Goal: Transaction & Acquisition: Purchase product/service

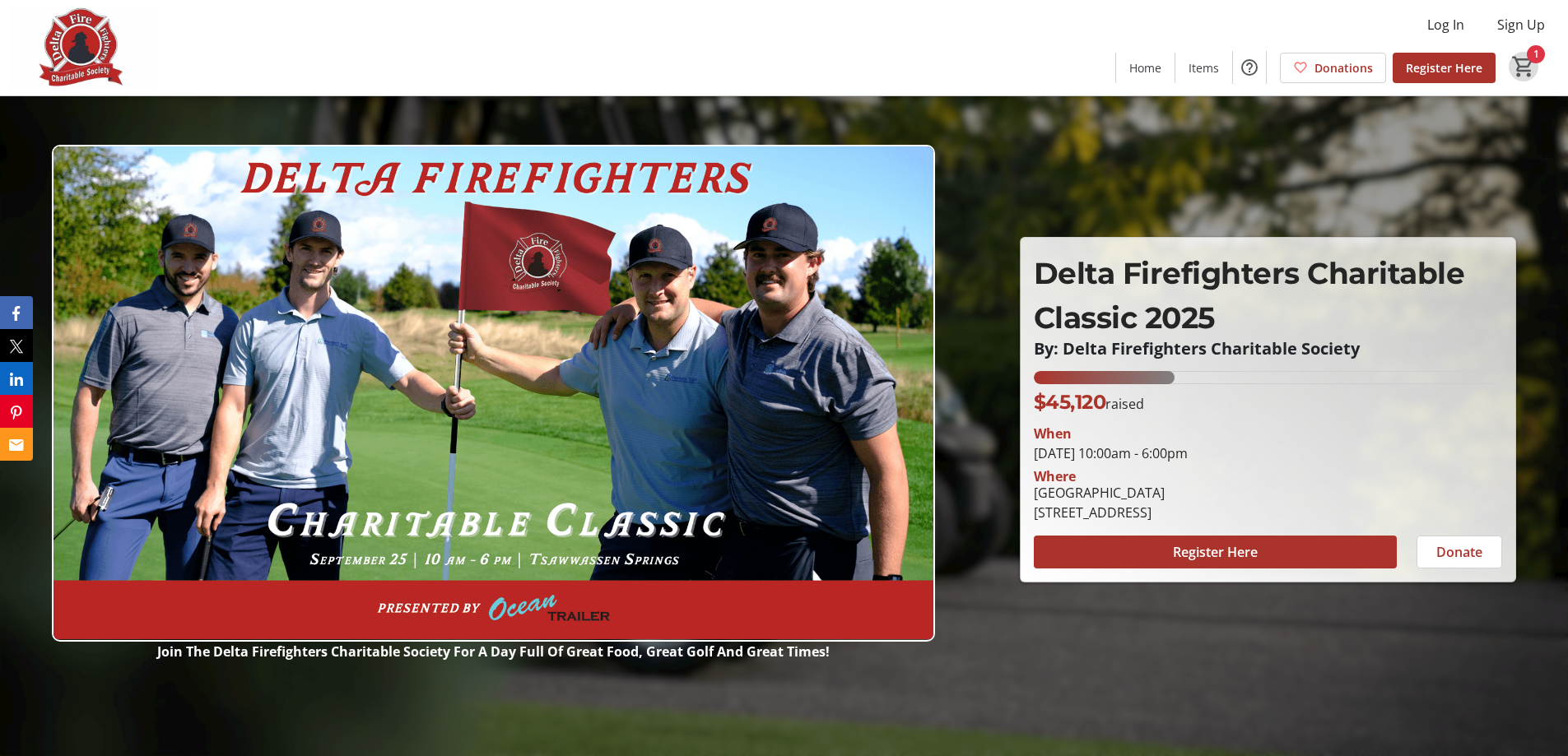
click at [1520, 60] on mat-icon "1" at bounding box center [1524, 67] width 25 height 25
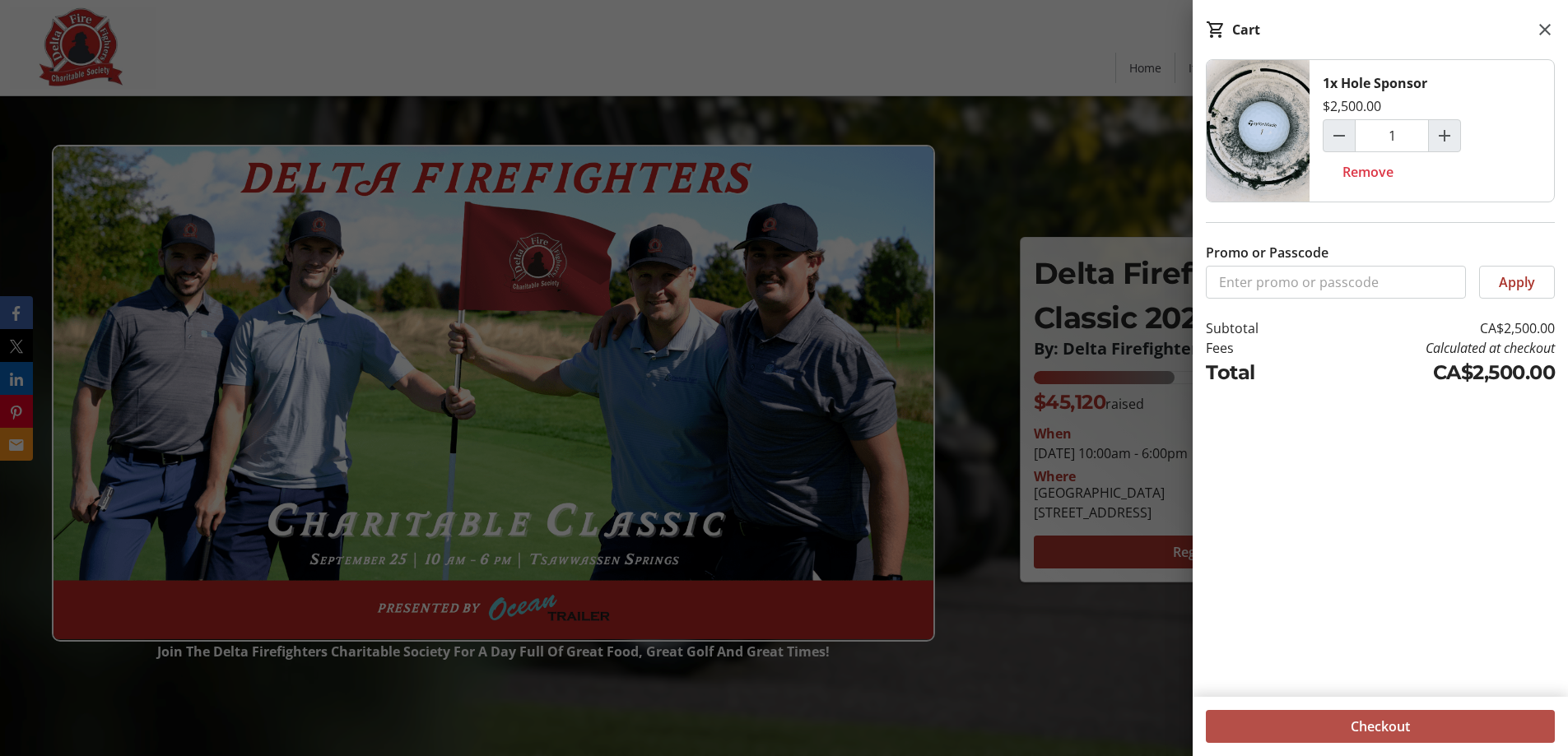
click at [1398, 729] on span "Checkout" at bounding box center [1381, 726] width 59 height 19
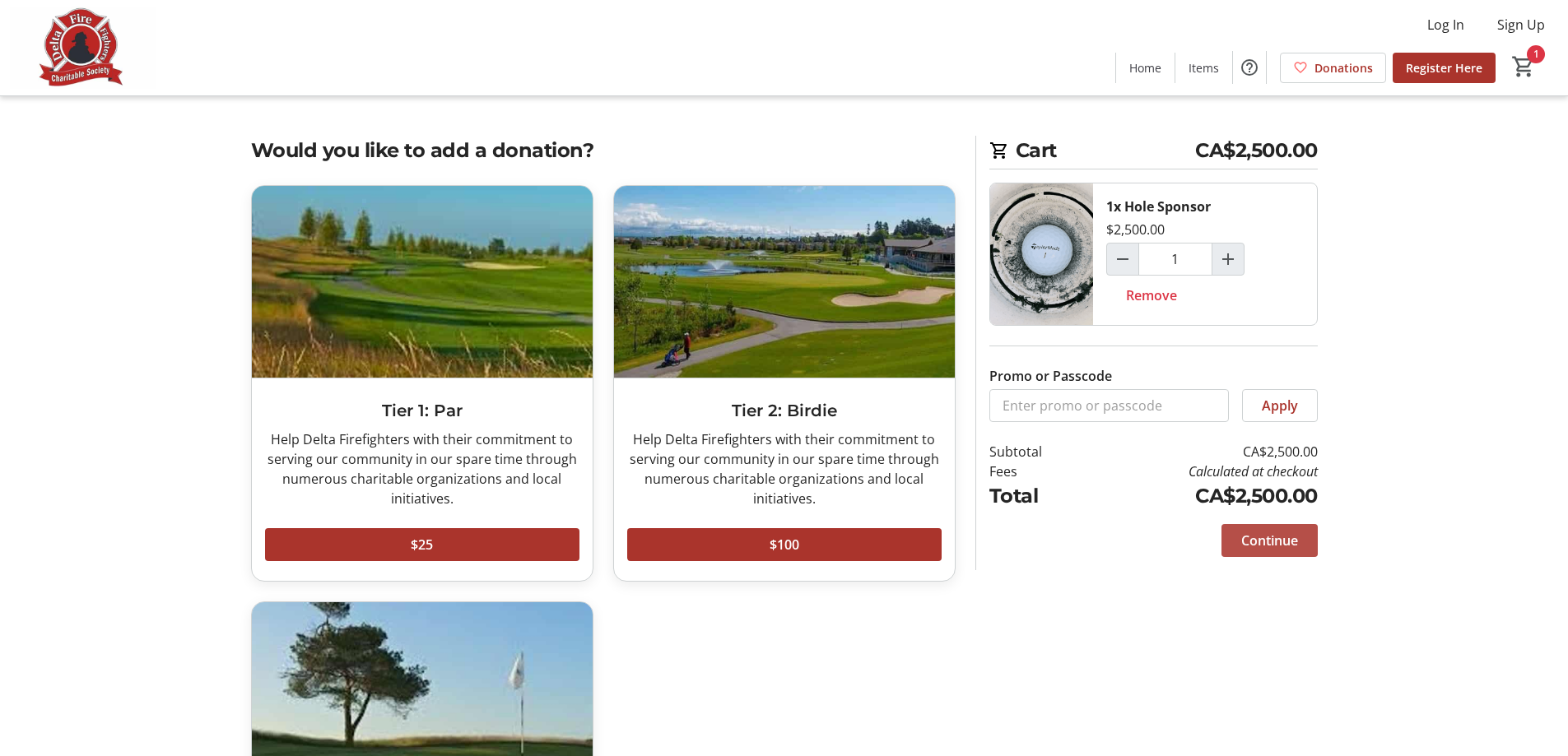
click at [1293, 549] on span "Continue" at bounding box center [1270, 540] width 57 height 19
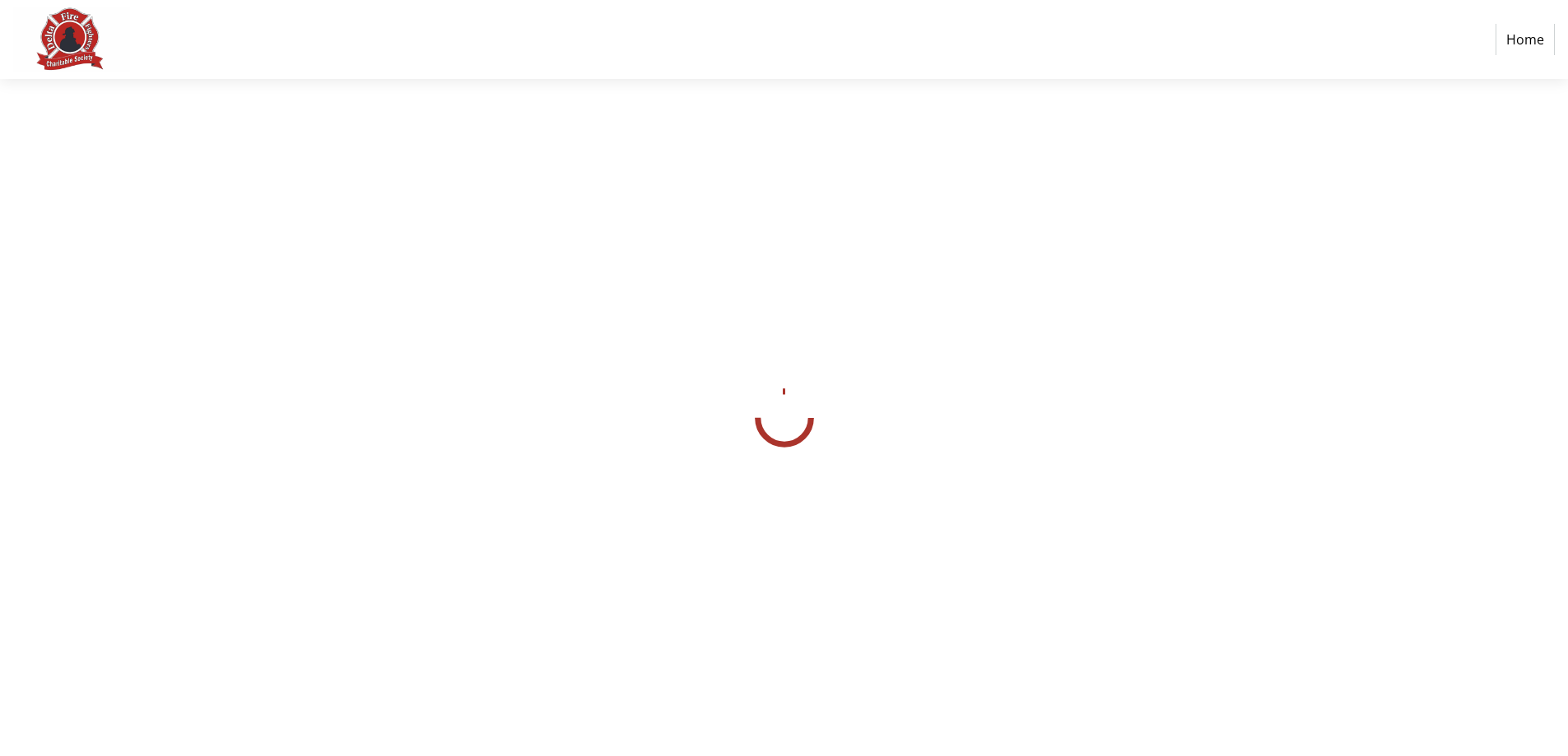
select select "CA"
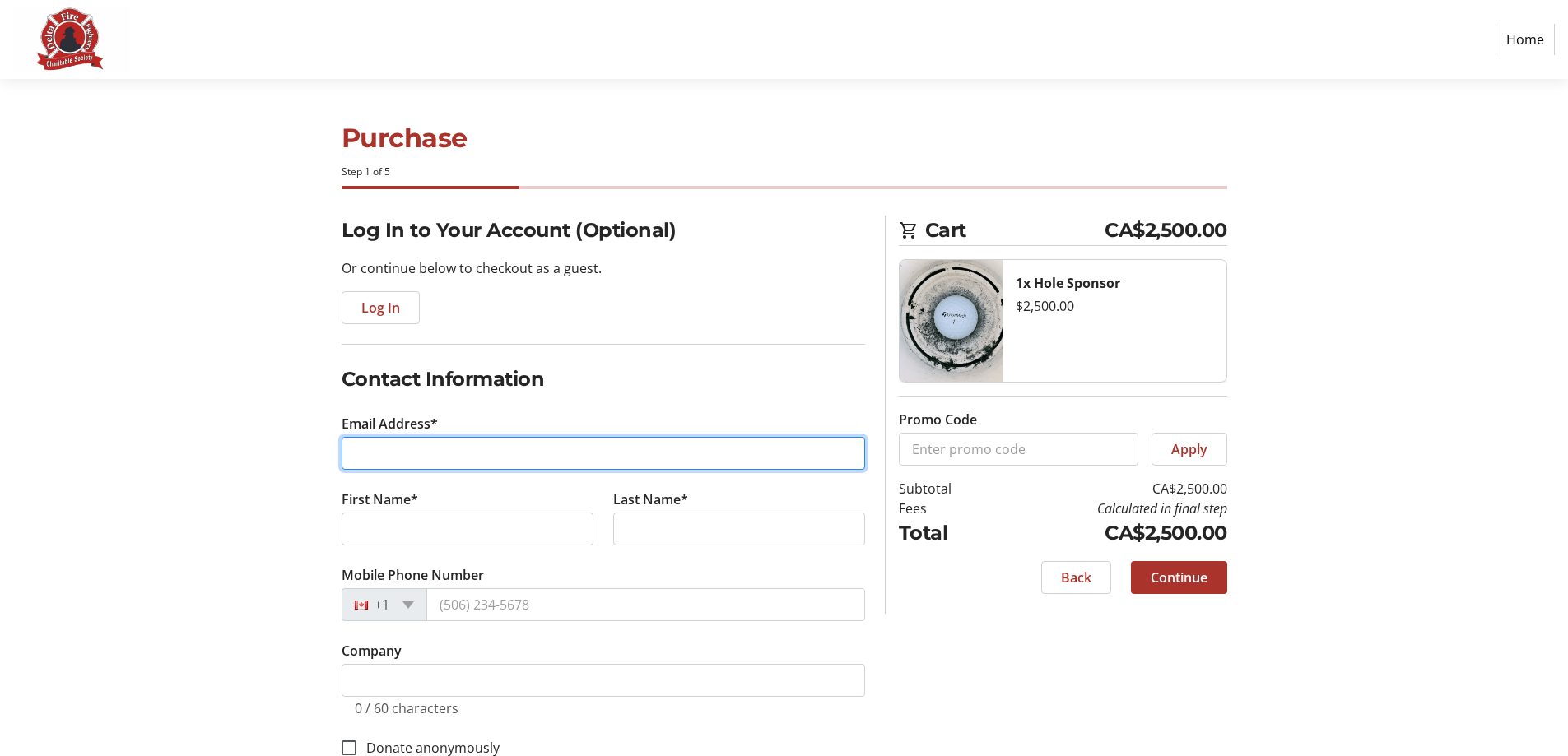
click at [535, 464] on input "Email Address*" at bounding box center [603, 454] width 524 height 33
type input "[PERSON_NAME][EMAIL_ADDRESS][PERSON_NAME][DOMAIN_NAME]"
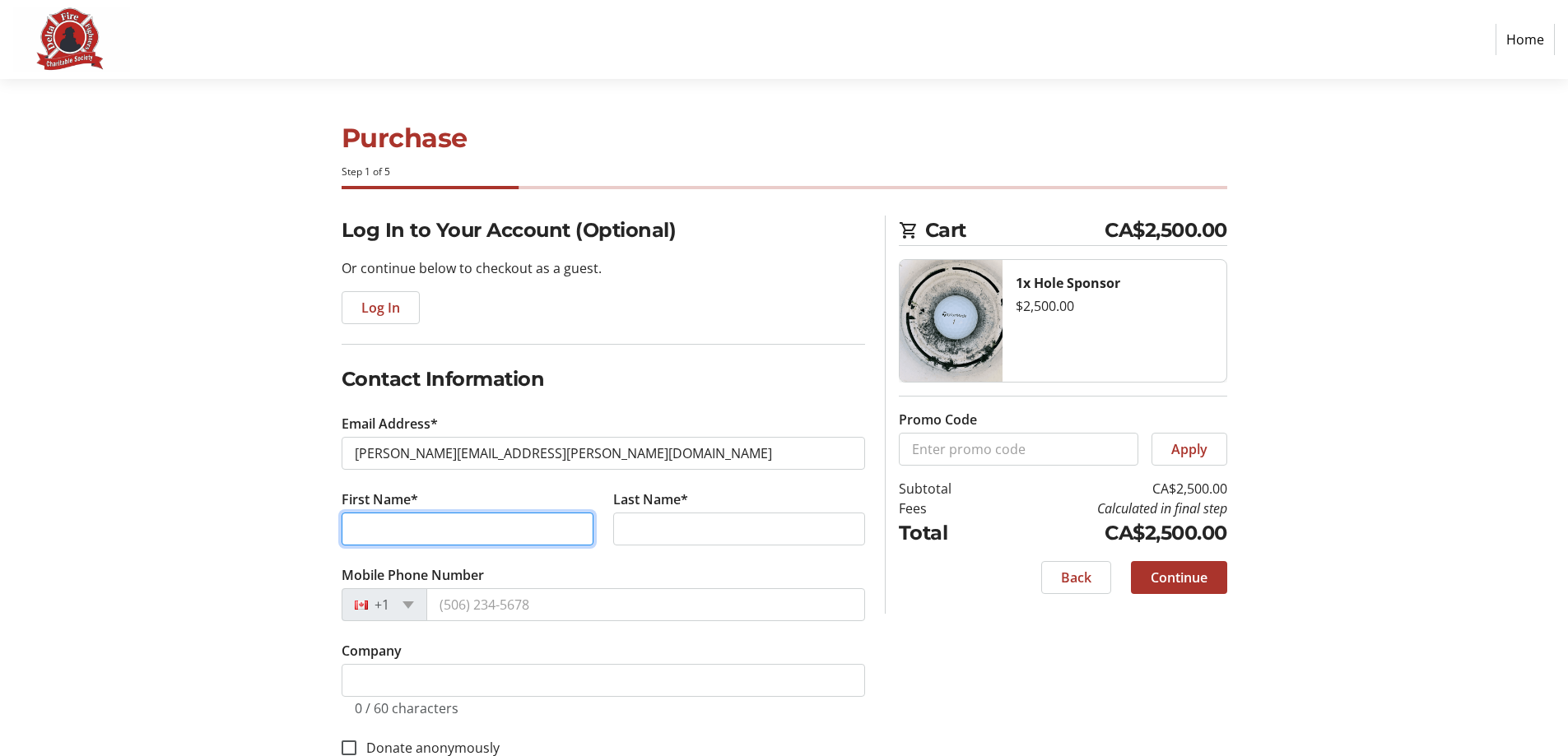
type input "[PERSON_NAME]"
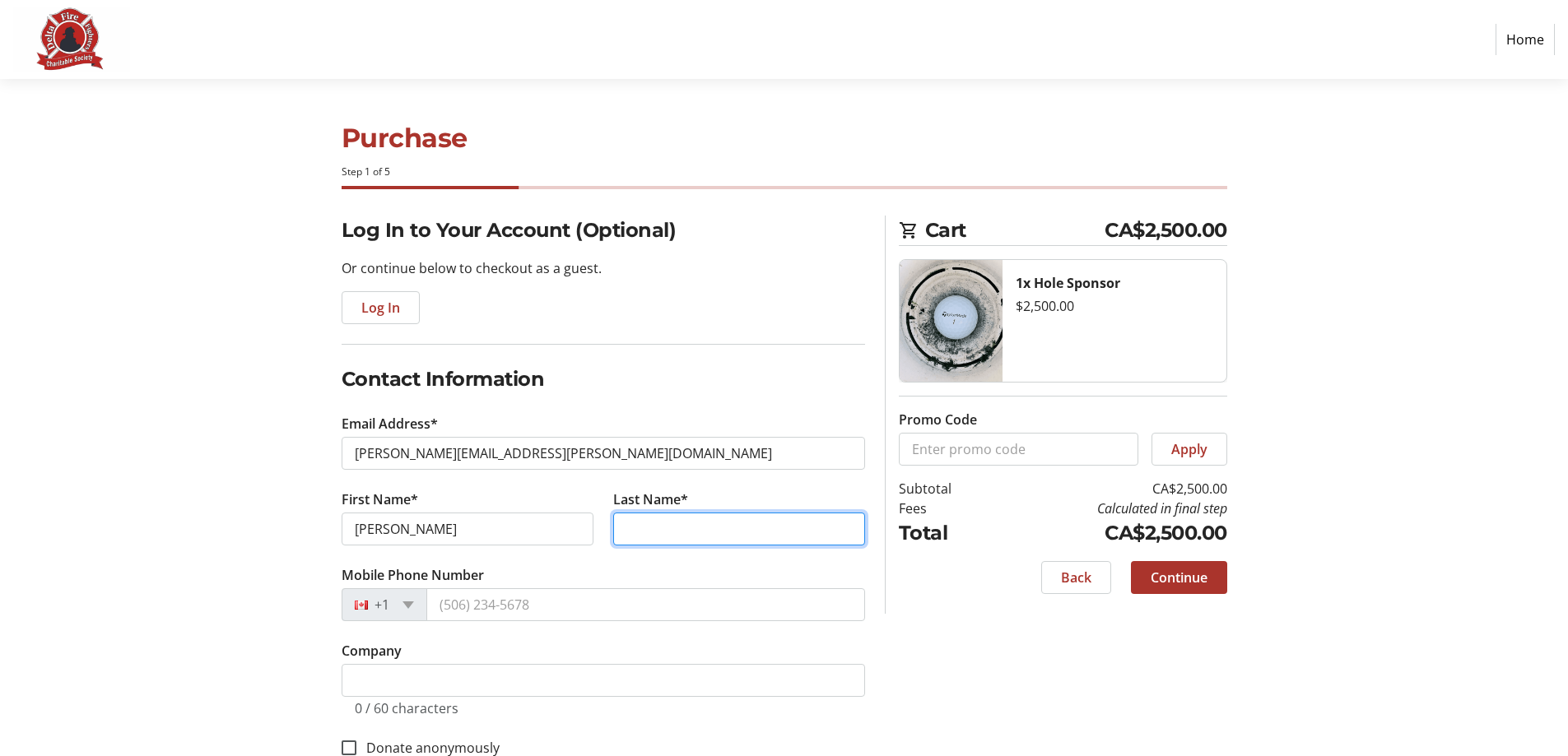
type input "[PERSON_NAME]"
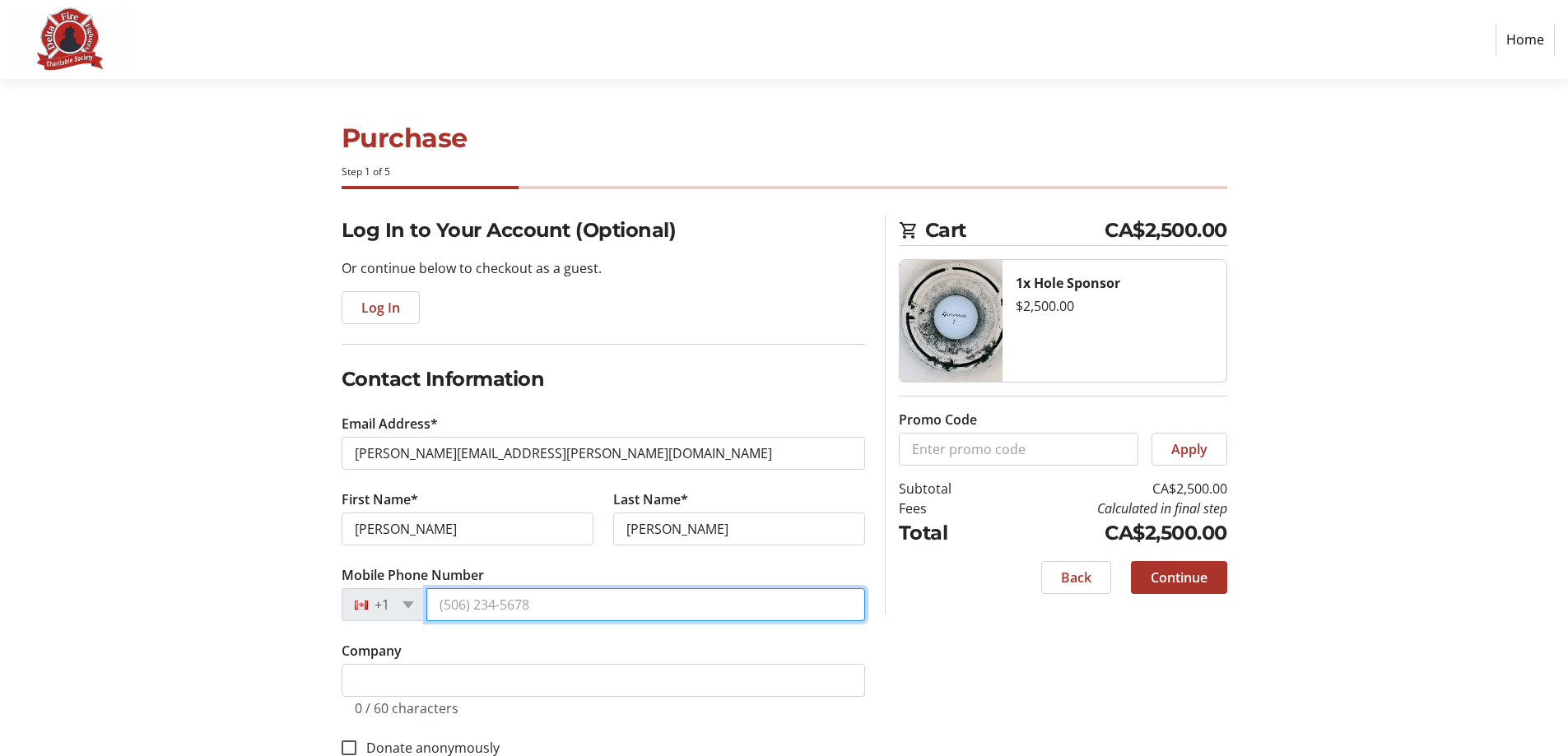
type input "[PHONE_NUMBER]"
type input "[STREET_ADDRESS][US_STATE]"
type input "[GEOGRAPHIC_DATA]"
select select "BC"
type input "V6B 0N8"
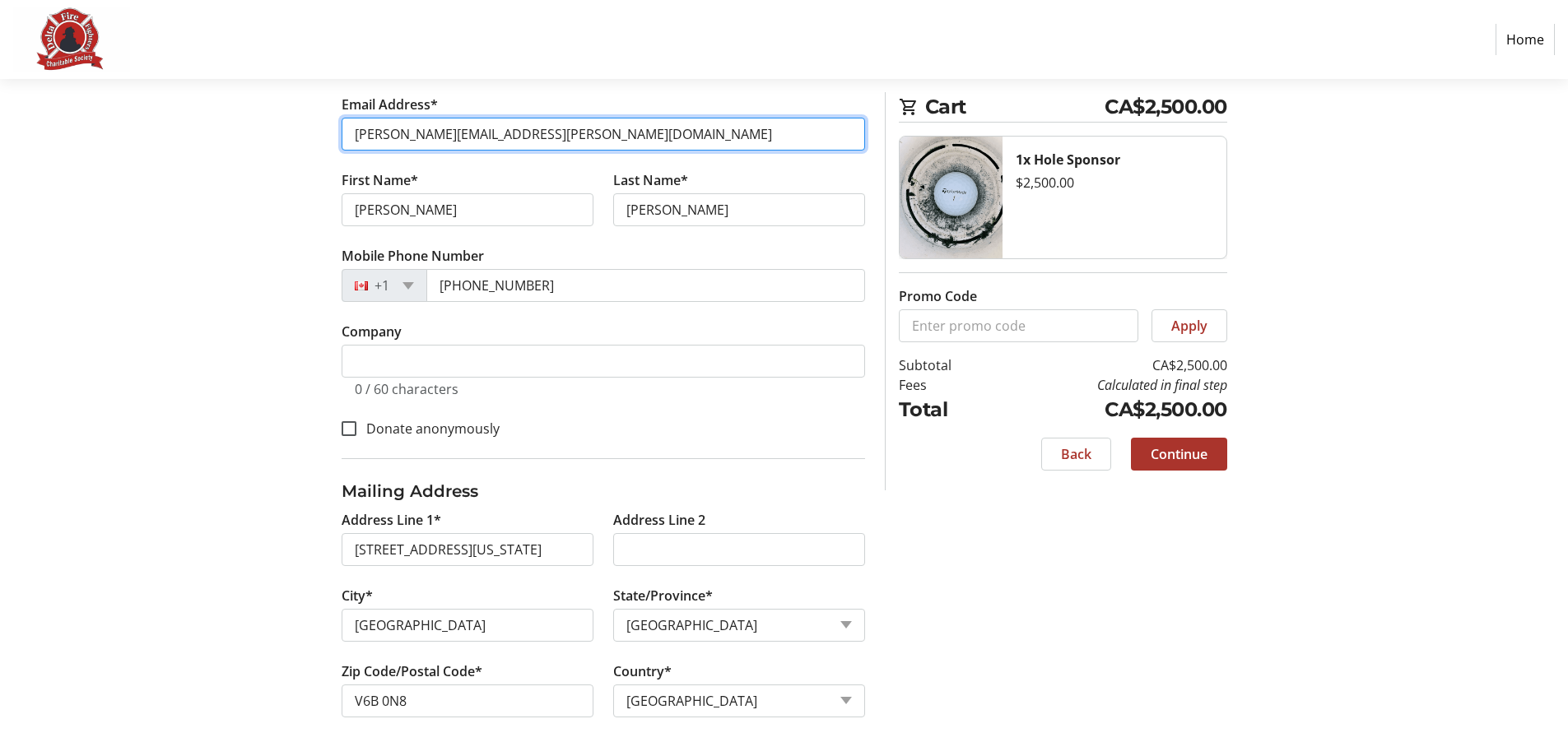
scroll to position [321, 0]
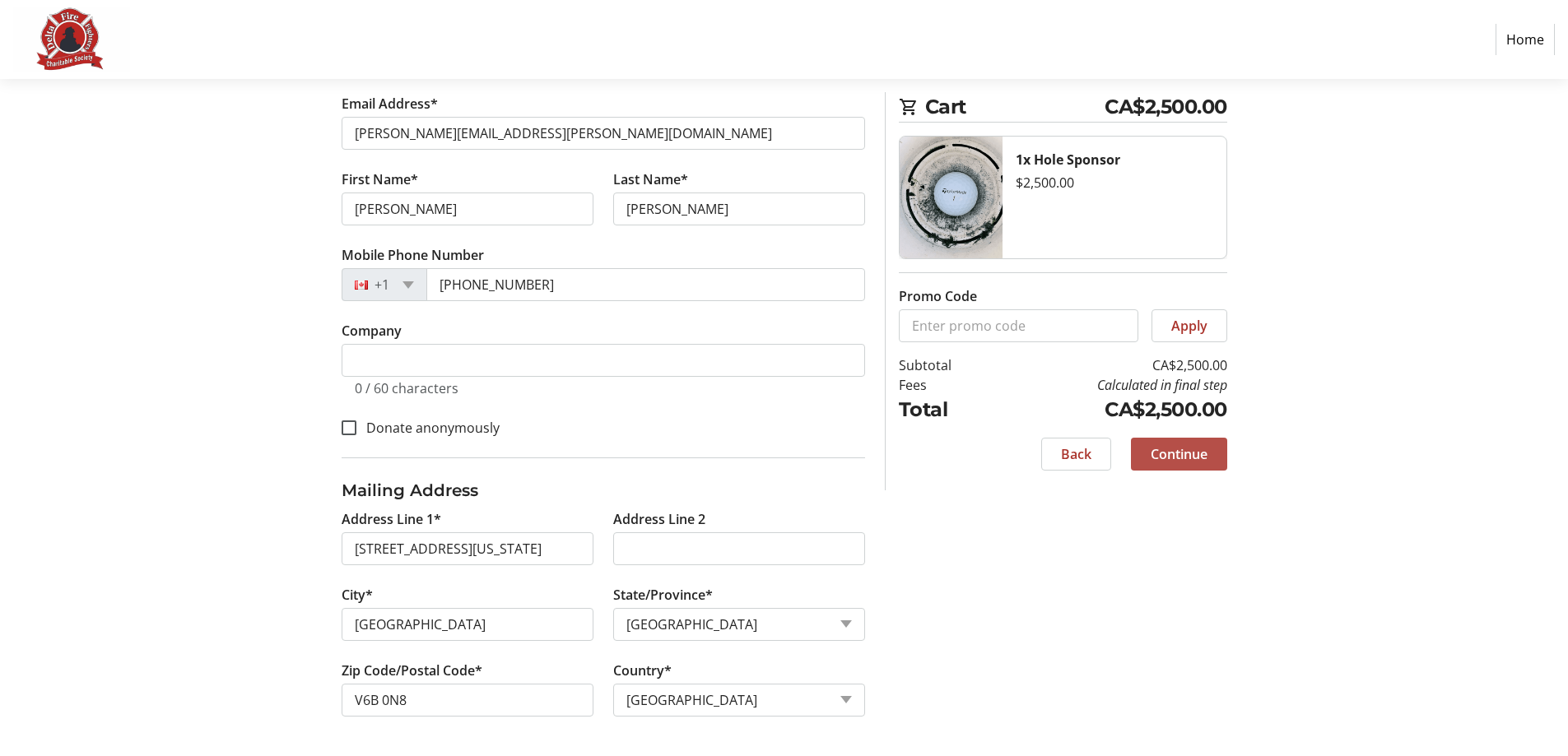
click at [1196, 460] on span "Continue" at bounding box center [1179, 454] width 57 height 19
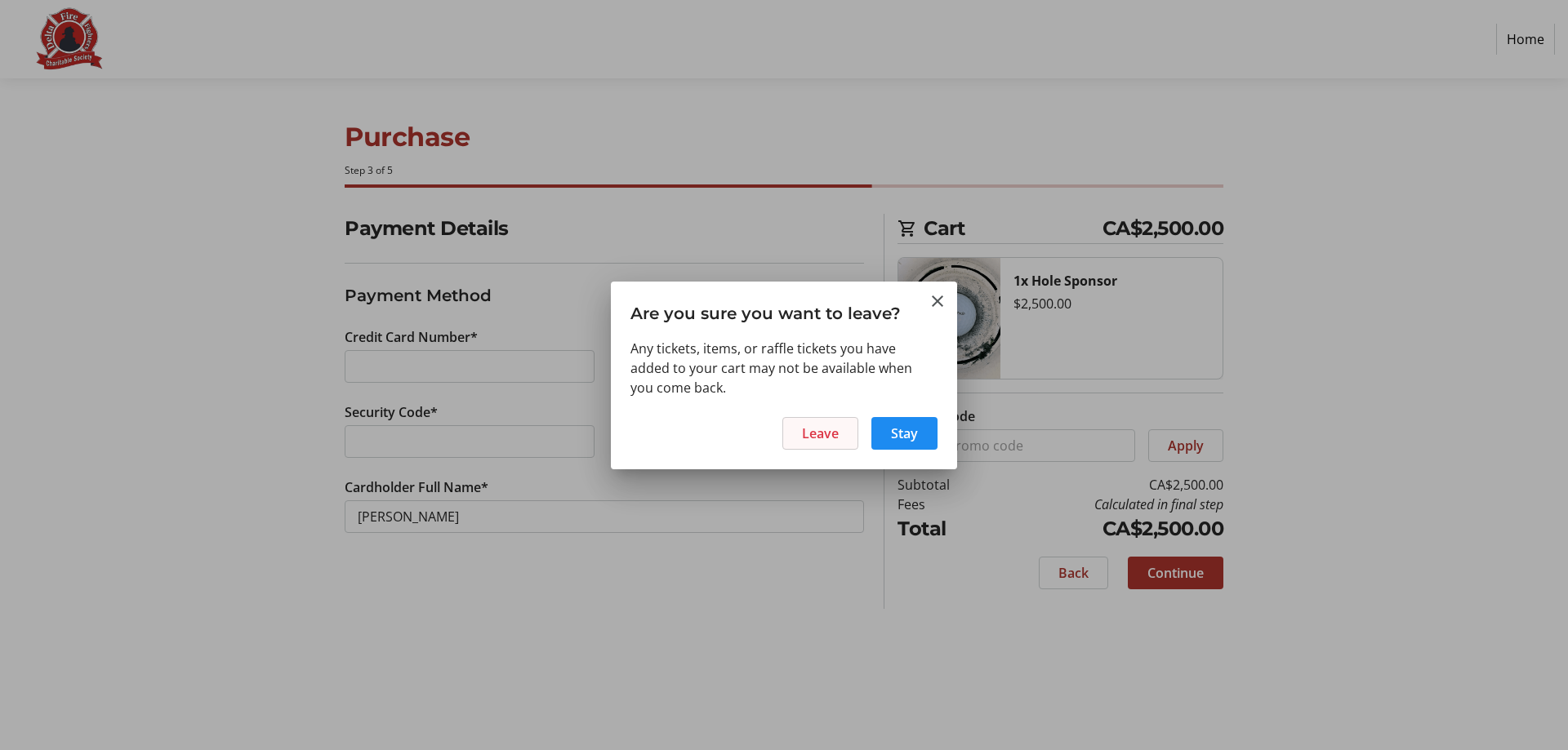
click at [835, 435] on span "Leave" at bounding box center [820, 433] width 37 height 19
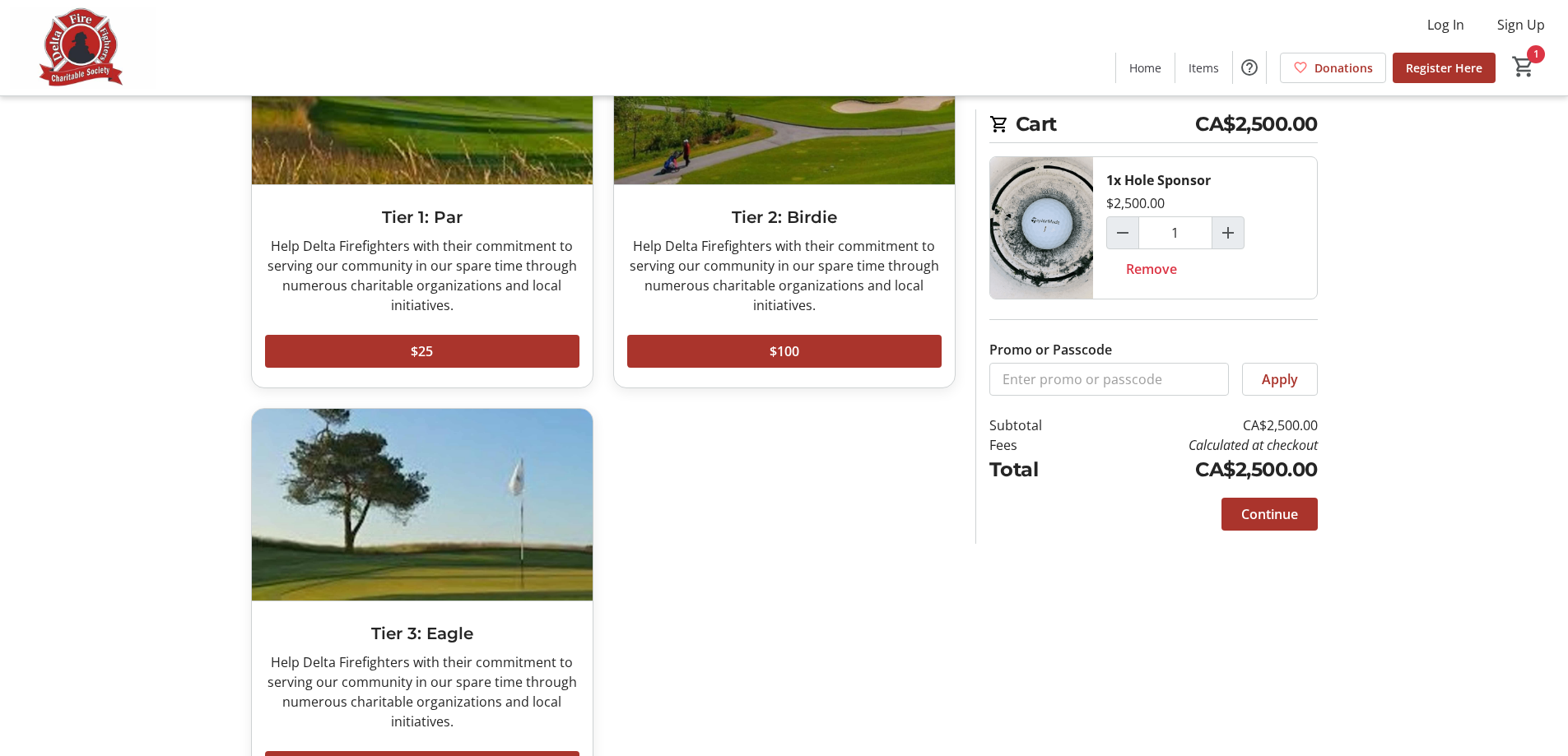
scroll to position [262, 0]
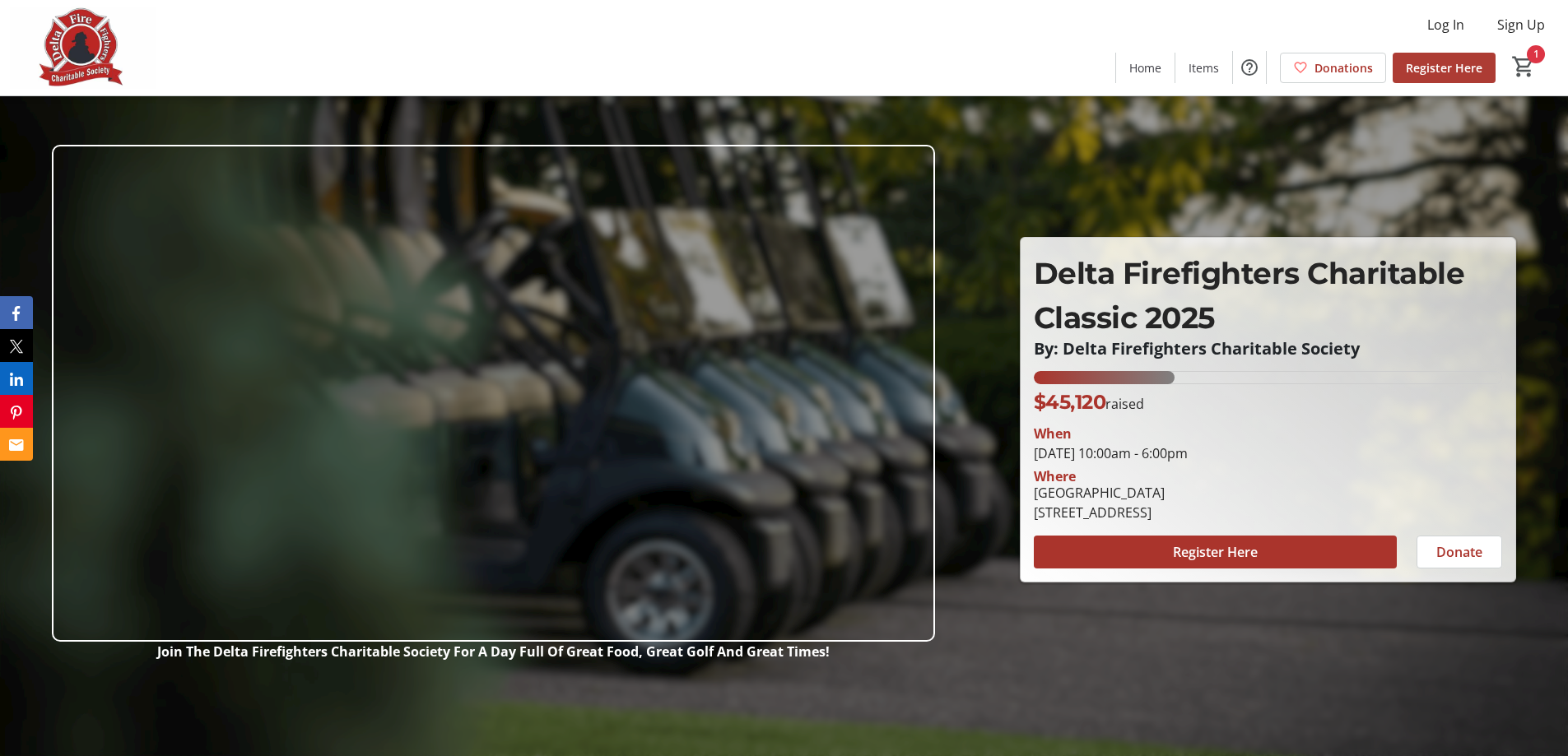
click at [1463, 70] on span "Register Here" at bounding box center [1444, 68] width 77 height 18
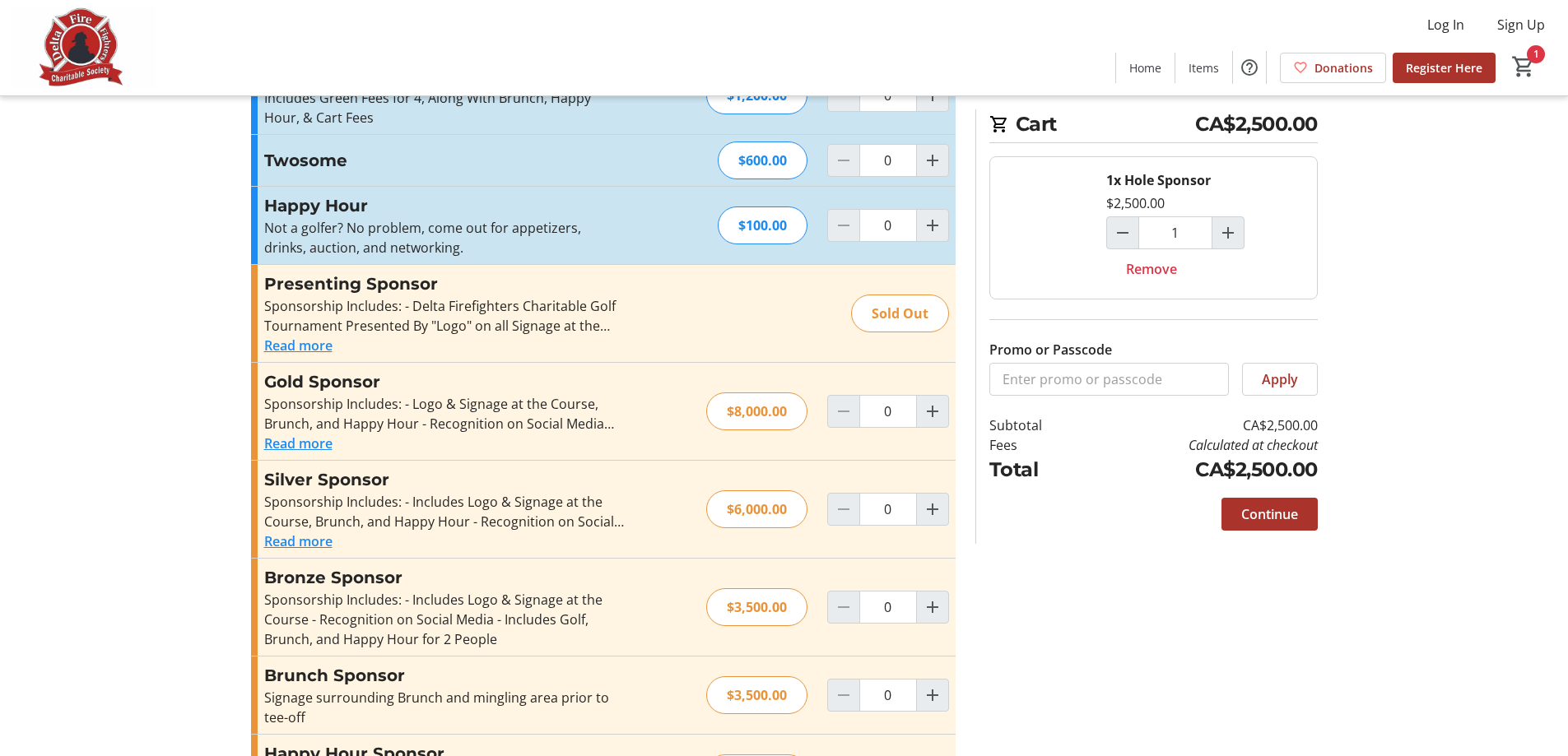
scroll to position [77, 0]
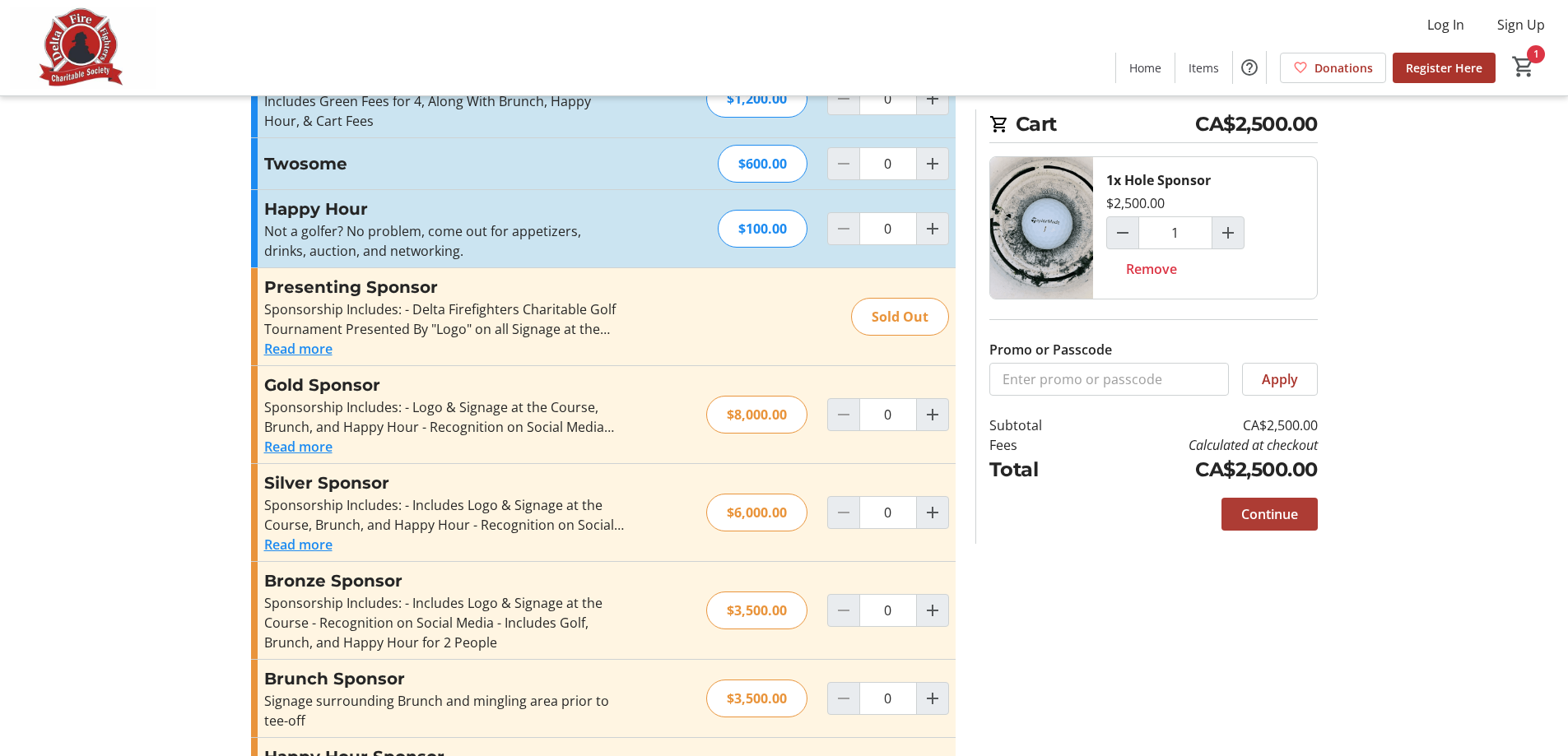
click at [1243, 512] on span "Continue" at bounding box center [1270, 514] width 57 height 19
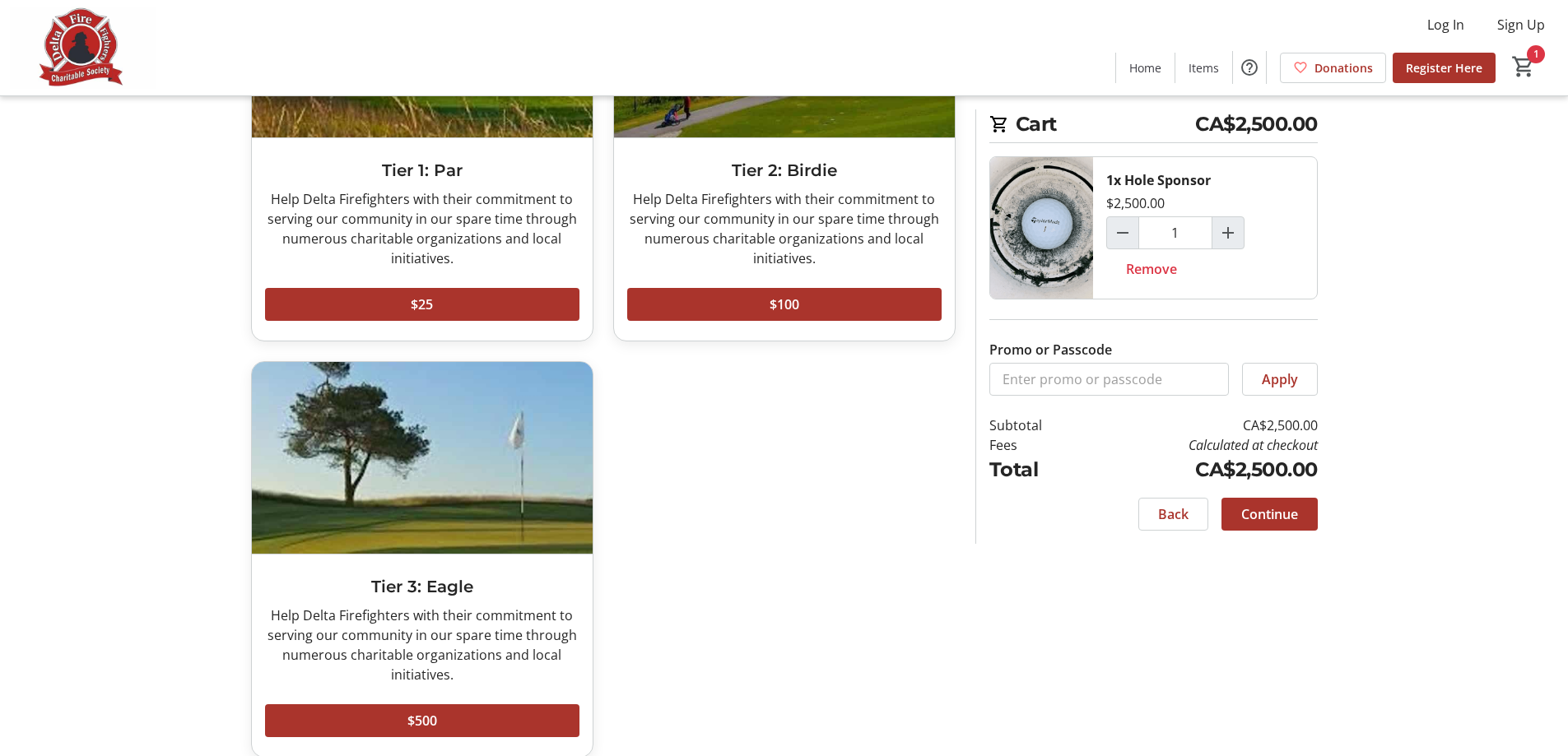
scroll to position [262, 0]
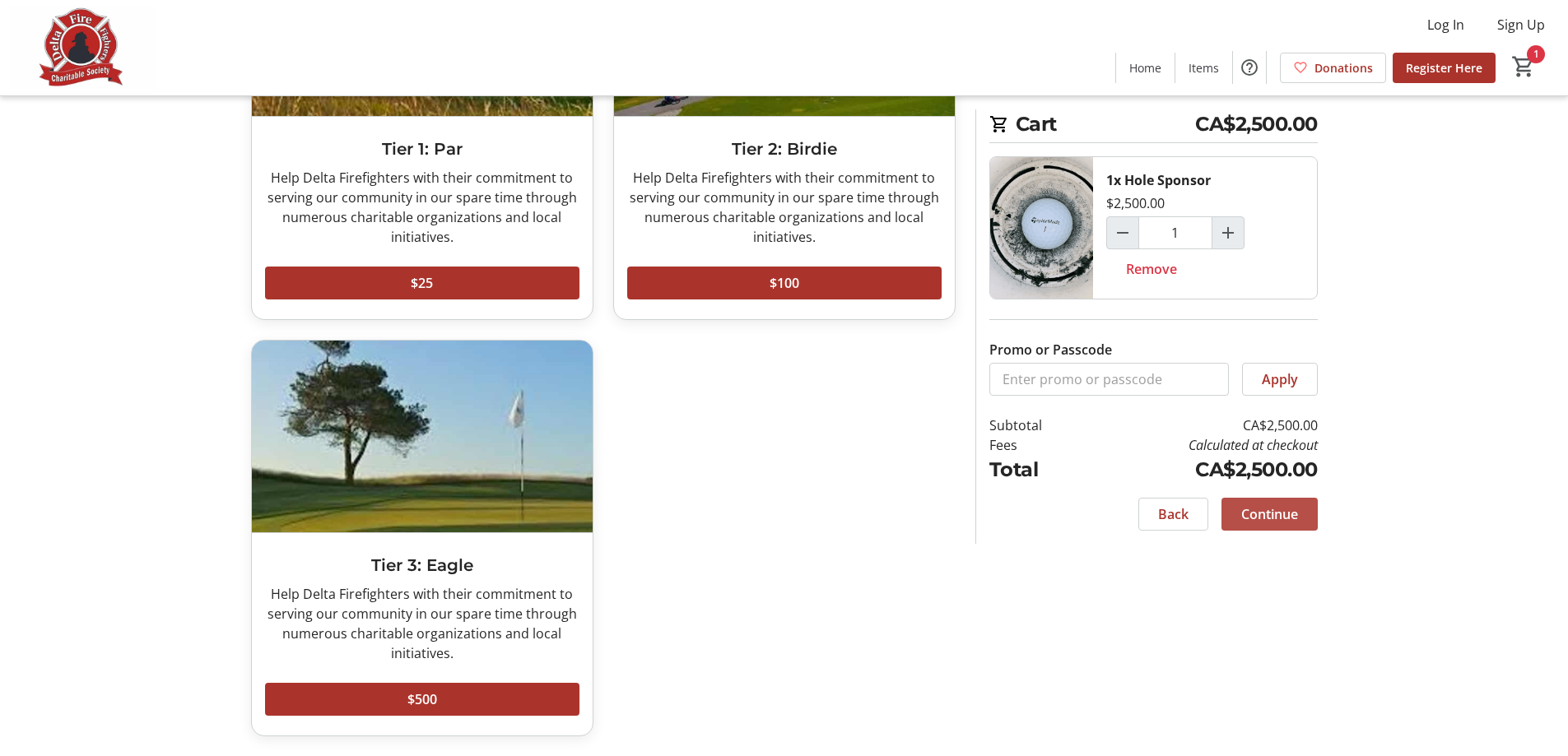
click at [1280, 517] on span "Continue" at bounding box center [1270, 514] width 57 height 19
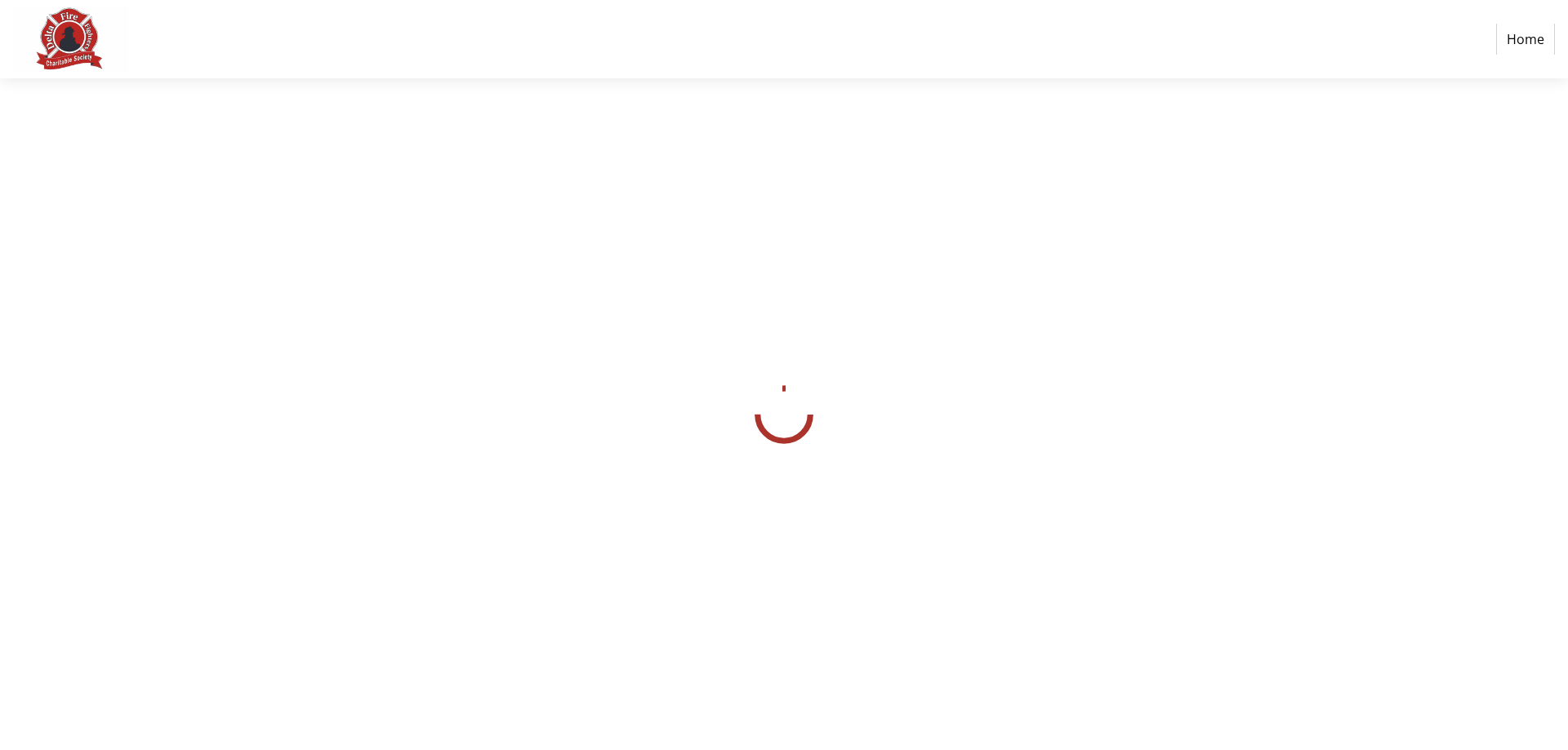
select select "CA"
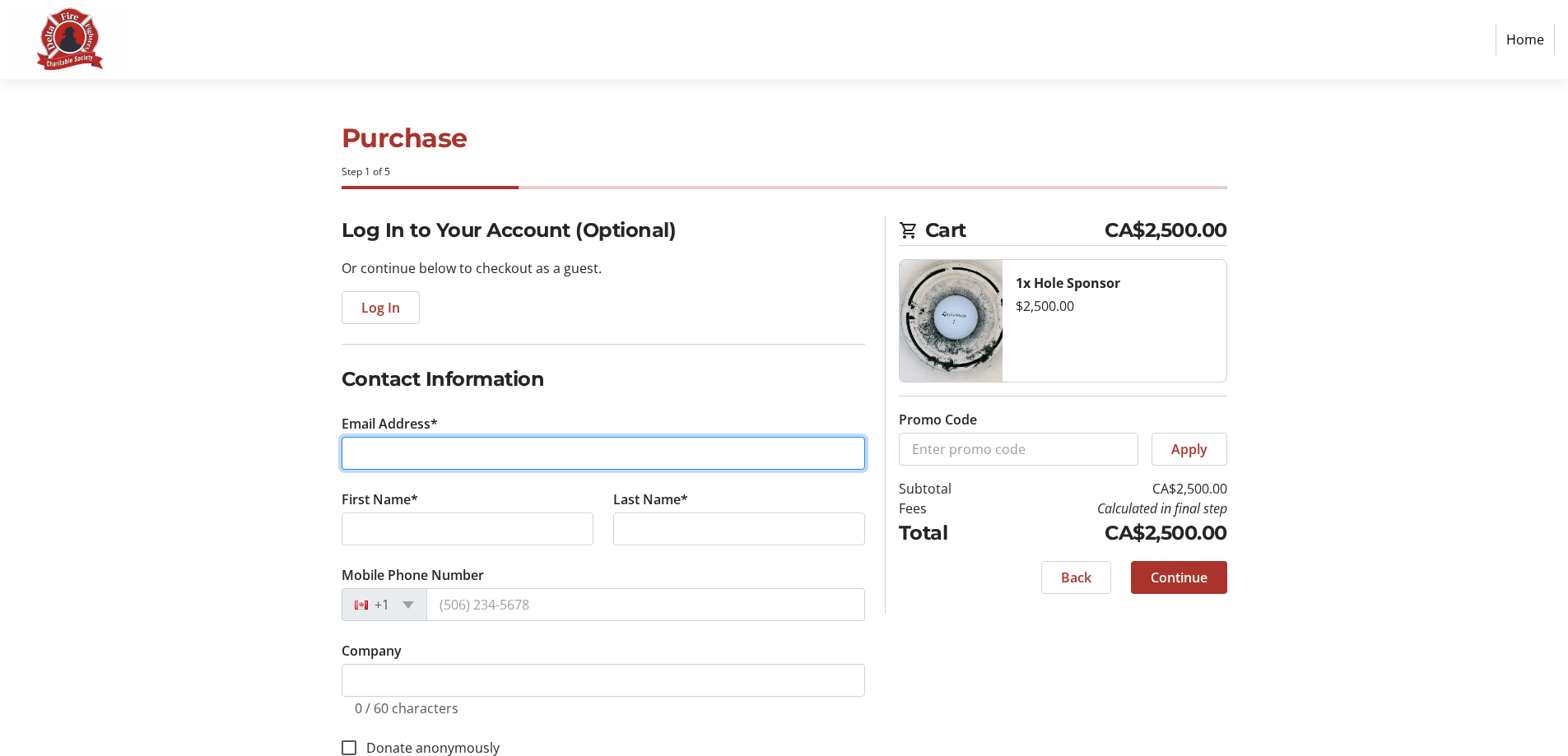
click at [432, 447] on input "Email Address*" at bounding box center [603, 454] width 524 height 33
type input "[PERSON_NAME][EMAIL_ADDRESS][PERSON_NAME][DOMAIN_NAME]"
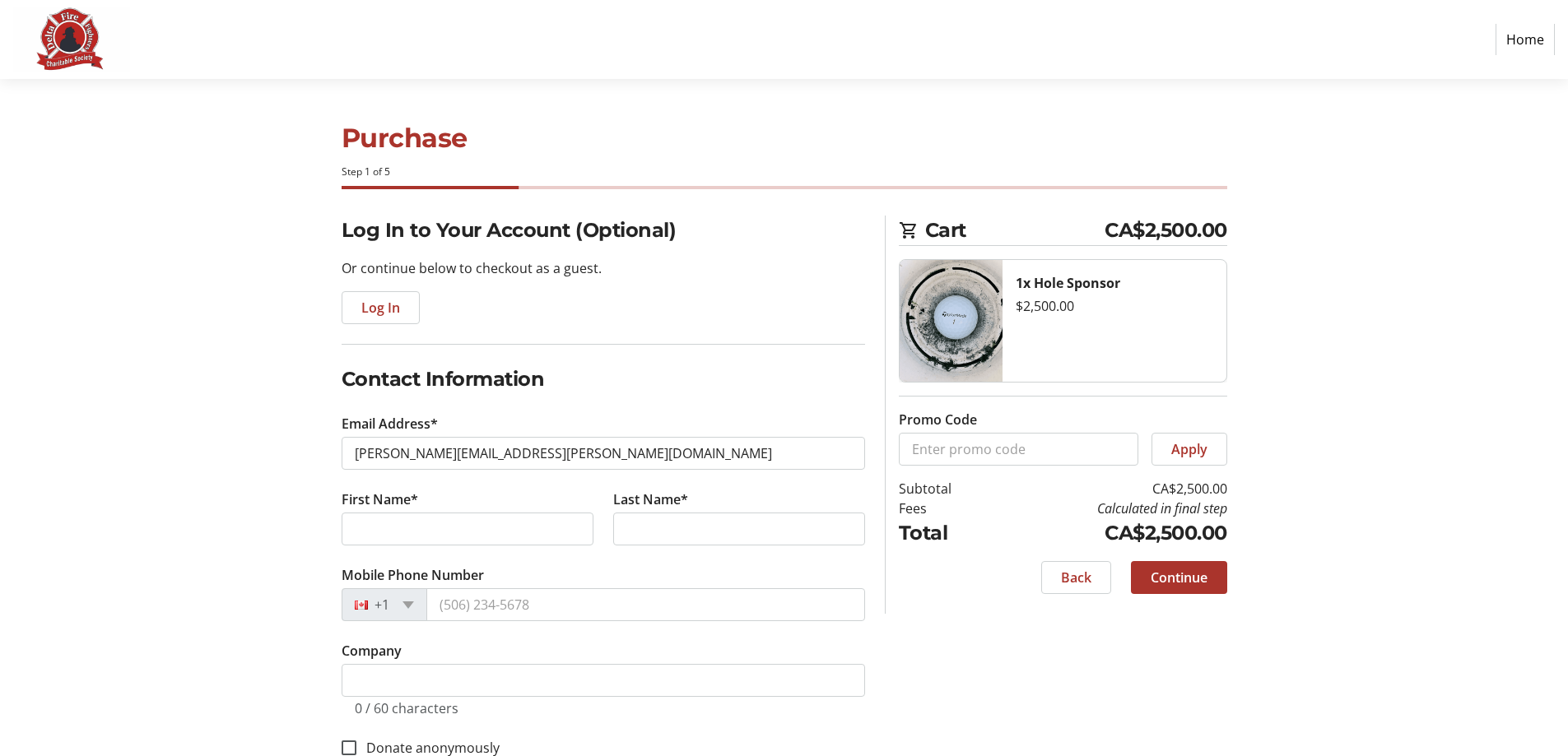
type input "[PERSON_NAME]"
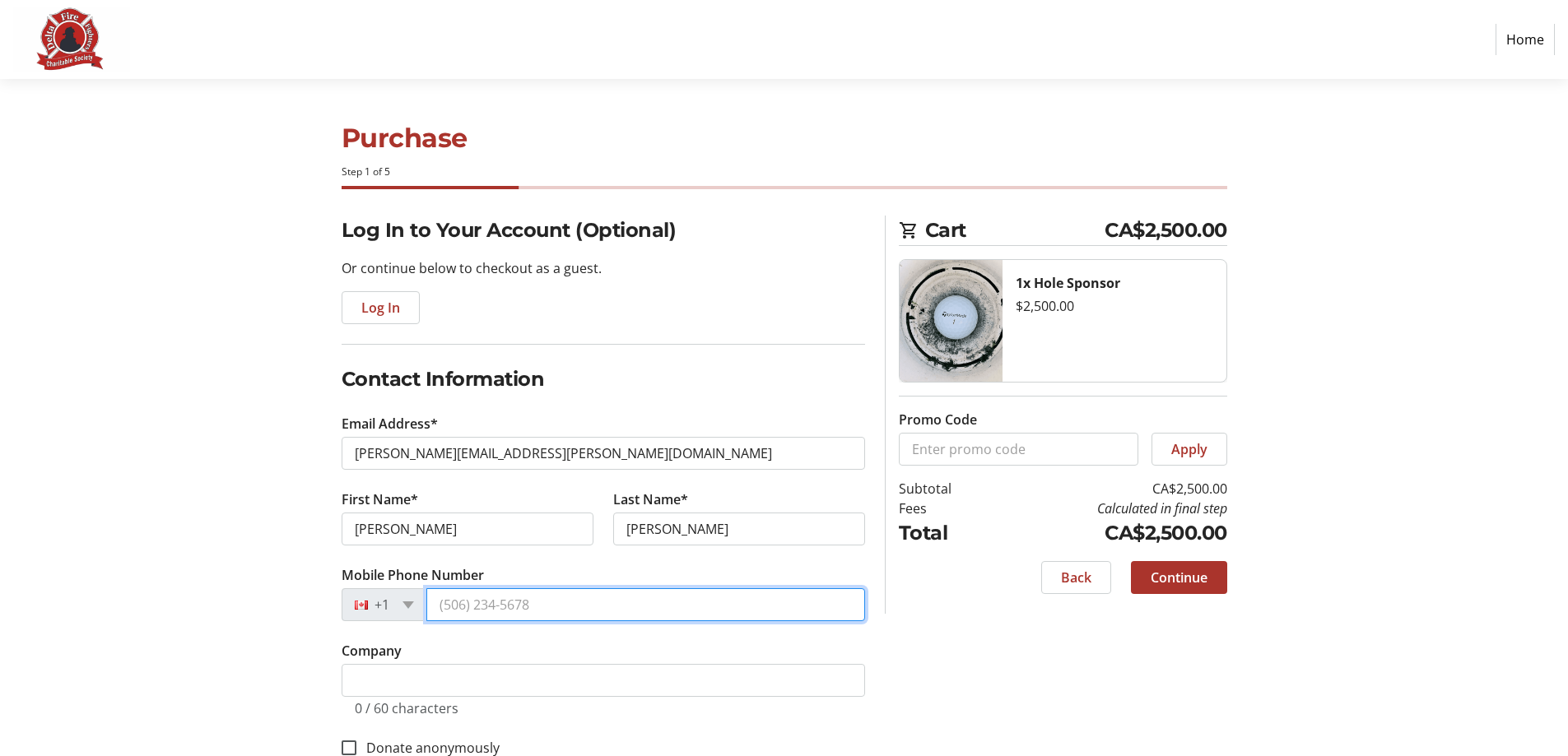
type input "[PHONE_NUMBER]"
type input "[STREET_ADDRESS][US_STATE]"
type input "[GEOGRAPHIC_DATA]"
select select "BC"
type input "V6B 0N8"
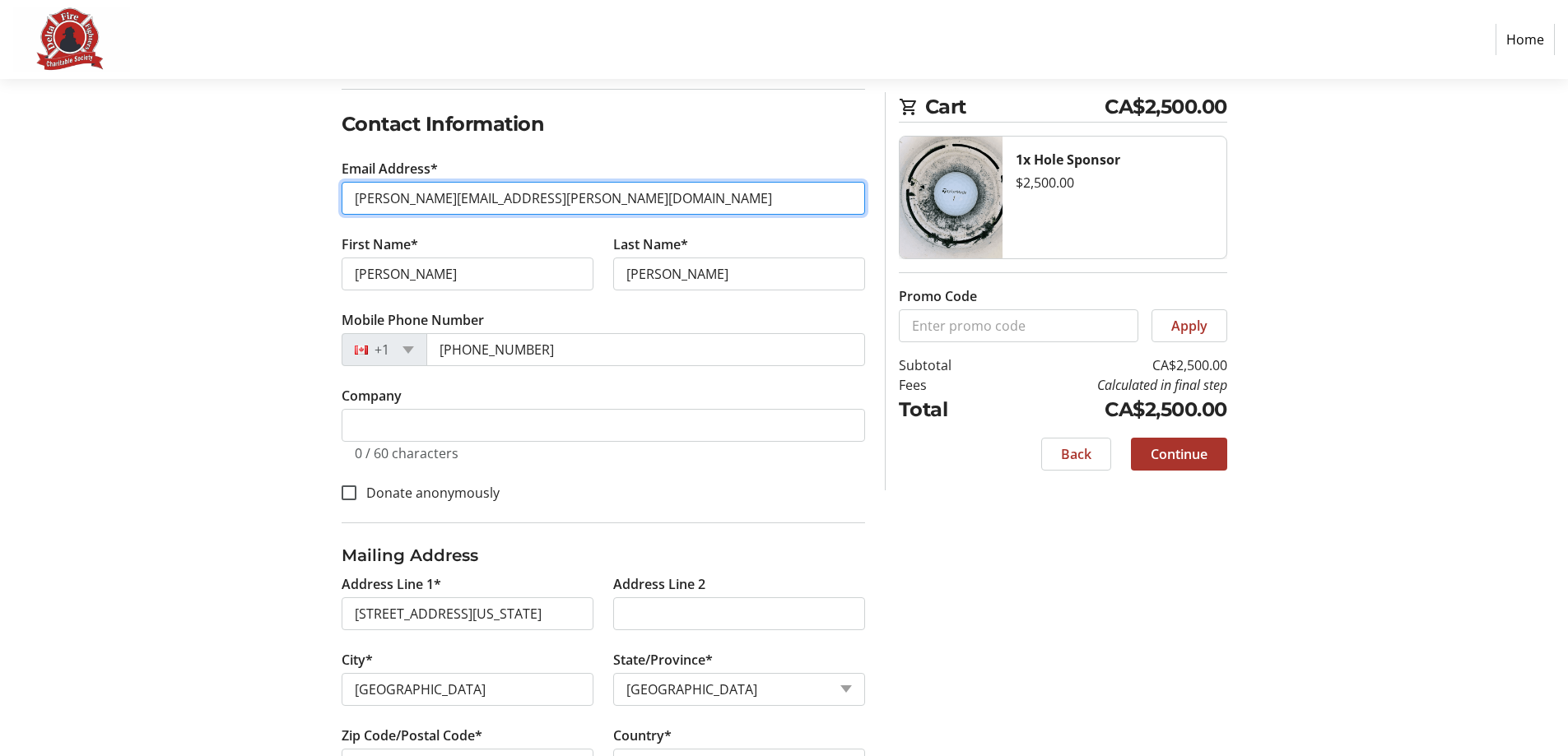
scroll to position [321, 0]
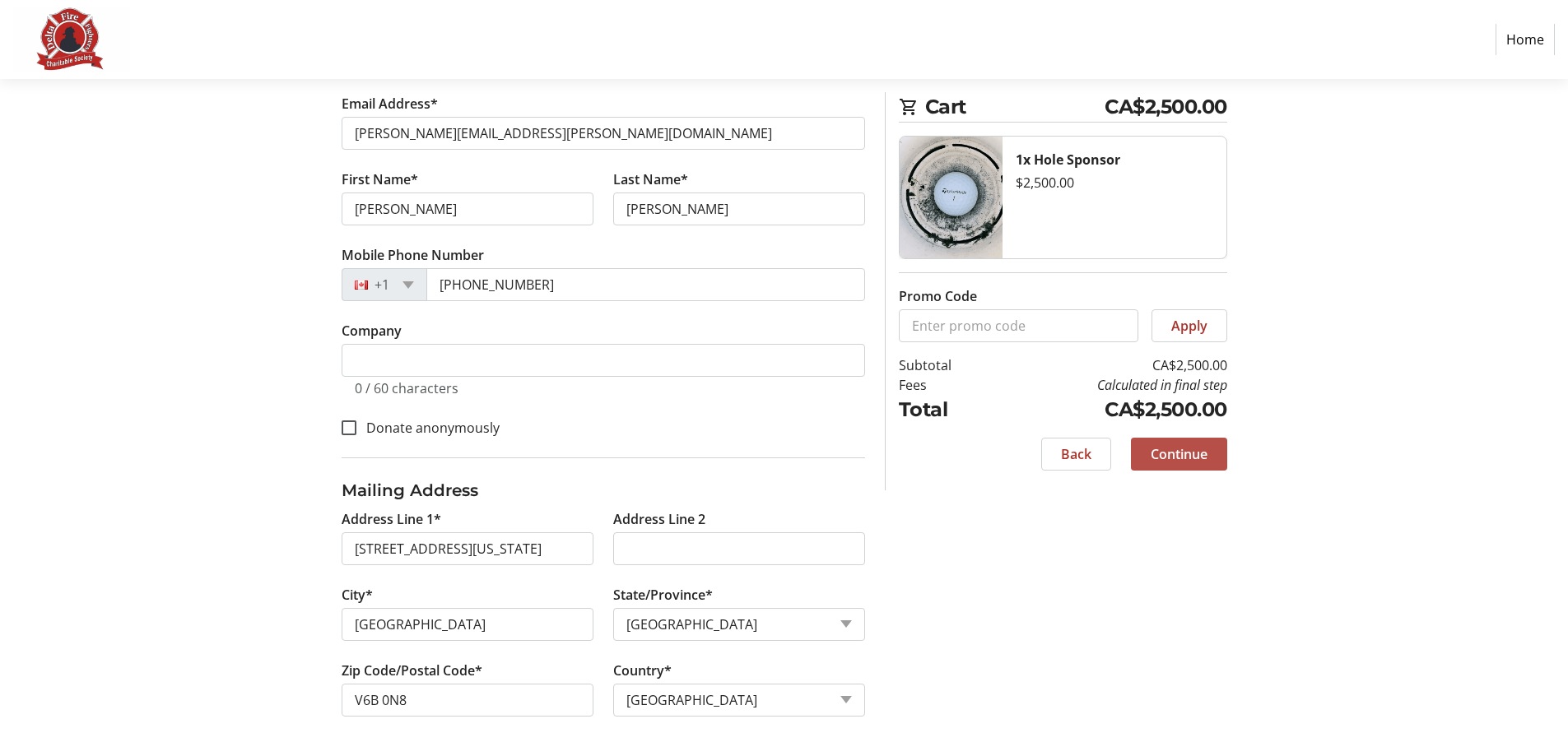
click at [1185, 461] on span "Continue" at bounding box center [1179, 454] width 57 height 19
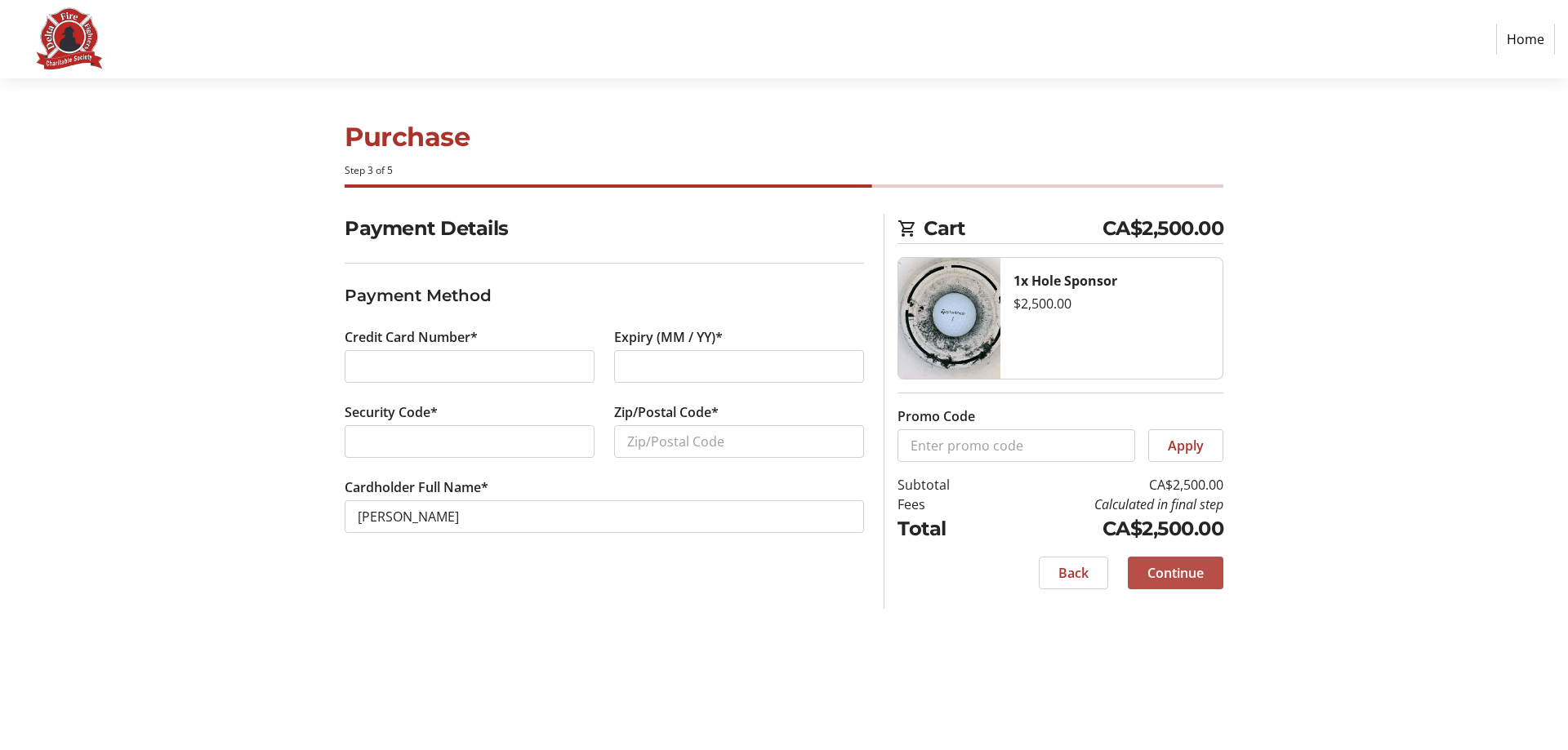
click at [1189, 592] on span at bounding box center [1176, 573] width 96 height 40
click at [1181, 574] on span "Continue" at bounding box center [1175, 573] width 56 height 19
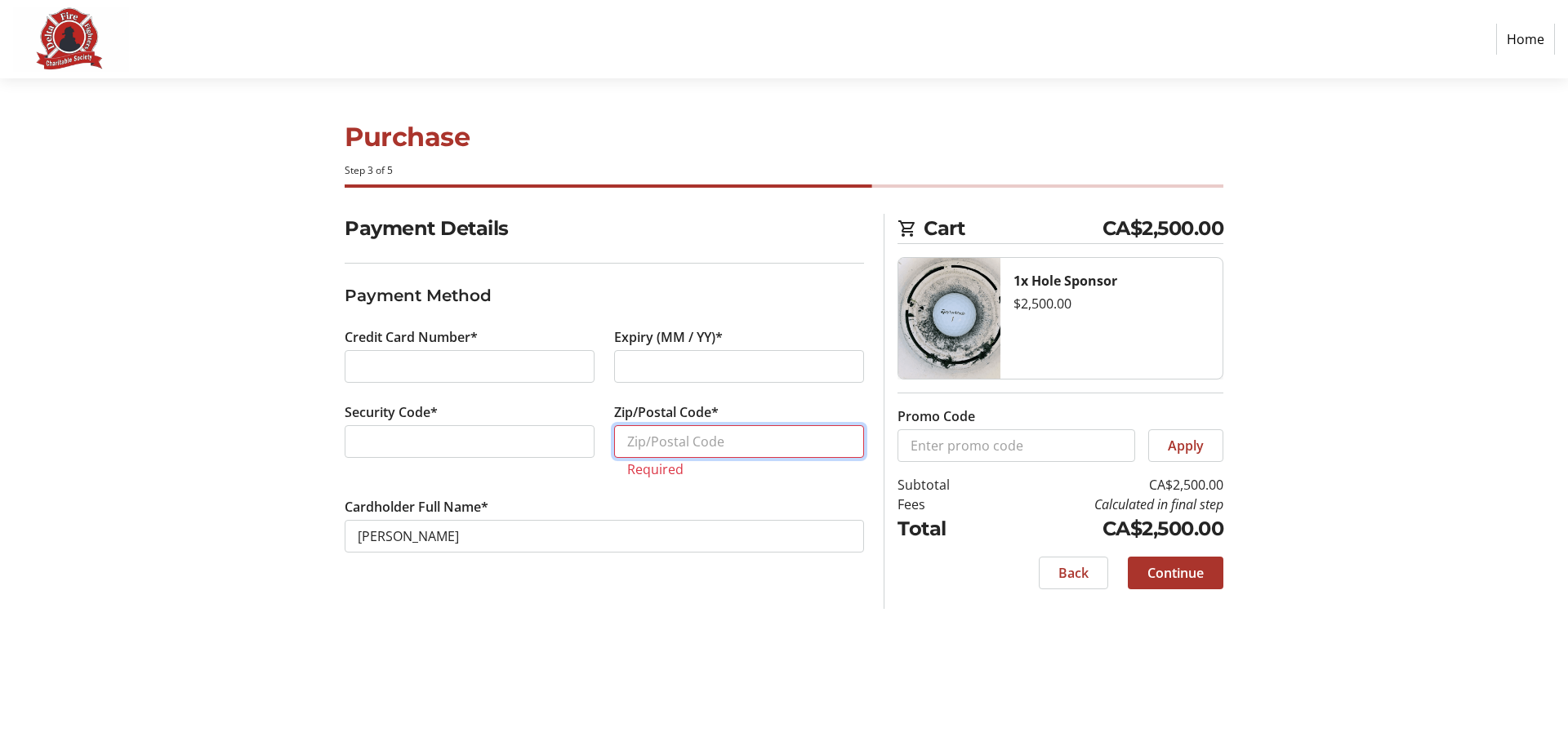
click at [685, 450] on input "Zip/Postal Code*" at bounding box center [739, 442] width 250 height 33
paste input "Page 1"
type input "Page 15"
click at [691, 448] on input "Page 15" at bounding box center [739, 442] width 250 height 33
drag, startPoint x: 680, startPoint y: 443, endPoint x: 588, endPoint y: 444, distance: 92.0
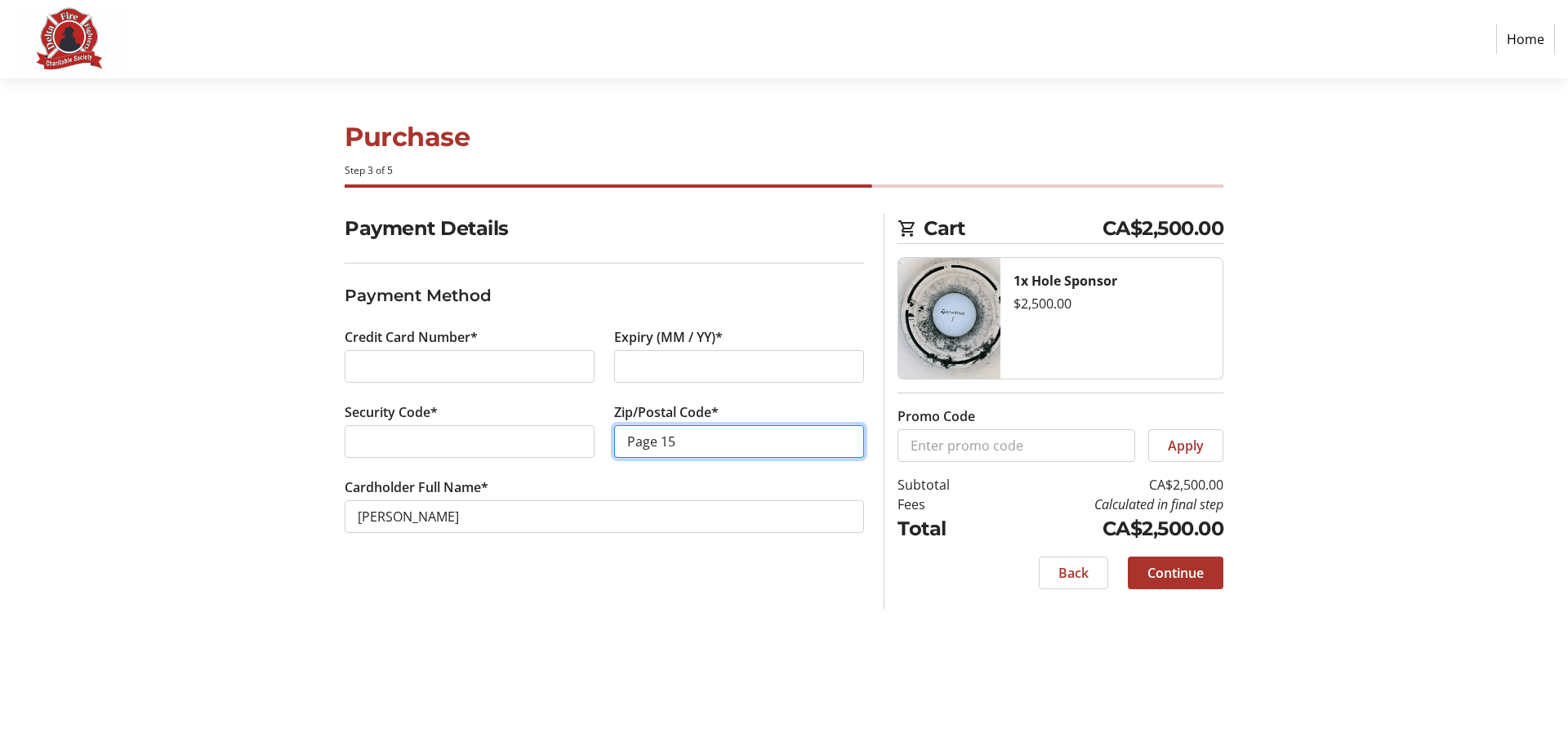
click at [588, 444] on div "Credit Card Number* Expiry (MM / YY)* Security Code* Zip/Postal Code* Page 15 C…" at bounding box center [604, 439] width 539 height 225
click at [713, 642] on div "Purchase Step 3 of 5 Cart CA$2,500.00 1x Hole Sponsor $2,500.00 Promo Code Appl…" at bounding box center [784, 414] width 1078 height 672
